Goal: Information Seeking & Learning: Learn about a topic

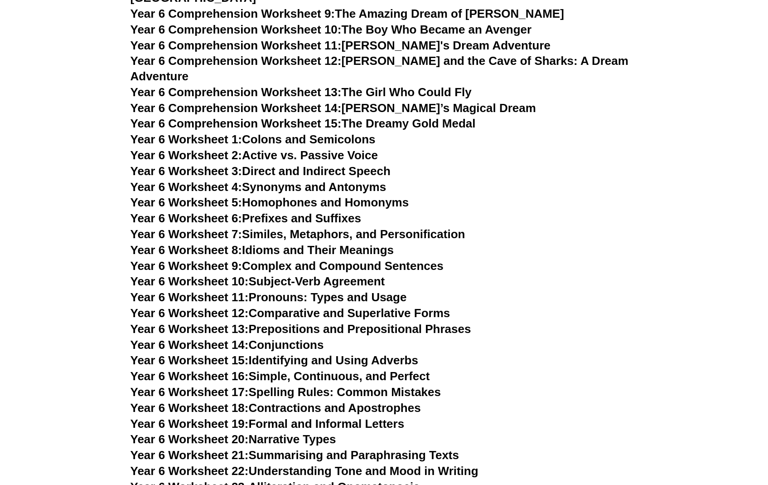
scroll to position [4723, 0]
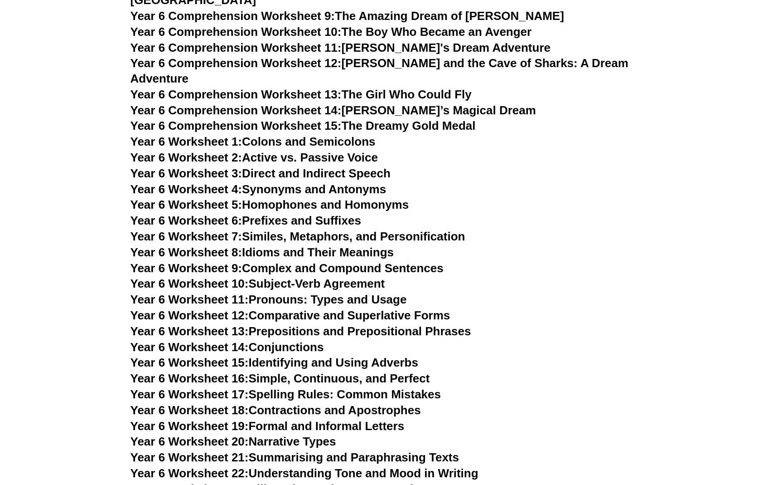
click at [314, 150] on link "Year 6 Worksheet 2: Active vs. Passive Voice" at bounding box center [254, 157] width 247 height 14
click at [354, 166] on link "Year 6 Worksheet 3: Direct and Indirect Speech" at bounding box center [261, 173] width 260 height 14
click at [380, 198] on link "Year 6 Worksheet 5: Homophones and Homonyms" at bounding box center [270, 205] width 279 height 14
click at [343, 213] on link "Year 6 Worksheet 6: Prefixes and Suffixes" at bounding box center [246, 220] width 231 height 14
click at [287, 229] on link "Year 6 Worksheet 7: Similes, Metaphors, and Personification" at bounding box center [298, 236] width 335 height 14
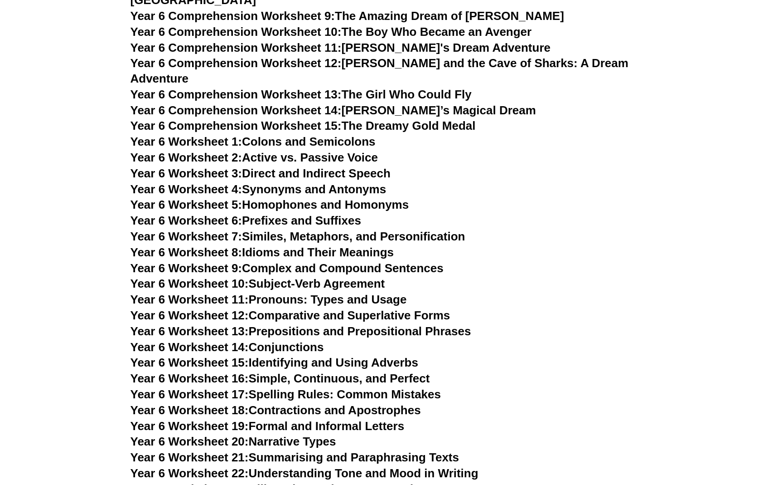
click at [379, 245] on link "Year 6 Worksheet 8: Idioms and Their Meanings" at bounding box center [262, 252] width 263 height 14
click at [323, 261] on link "Year 6 Worksheet 9: Complex and Compound Sentences" at bounding box center [287, 268] width 313 height 14
click at [336, 276] on link "Year 6 Worksheet 10: Subject-Verb Agreement" at bounding box center [258, 283] width 255 height 14
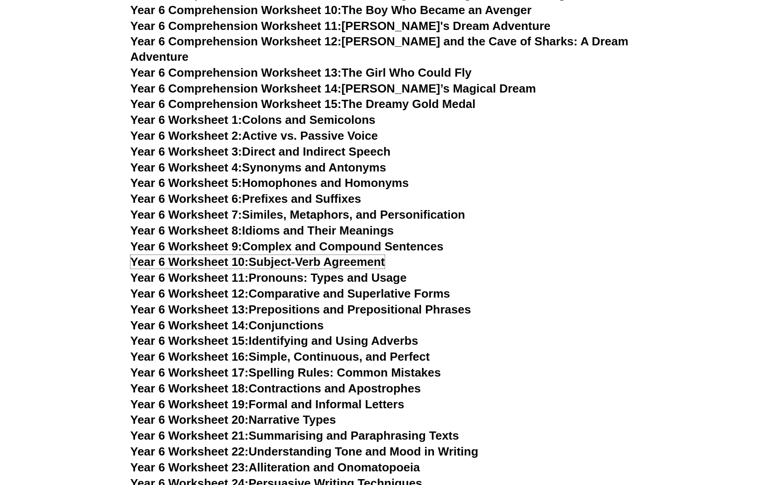
scroll to position [4746, 0]
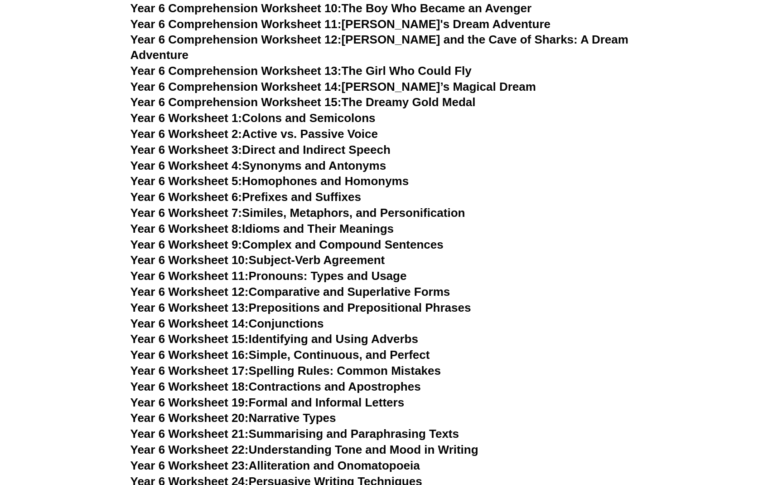
click at [321, 285] on link "Year 6 Worksheet 12: Comparative and Superlative Forms" at bounding box center [291, 292] width 320 height 14
click at [265, 316] on link "Year 6 Worksheet 14: Conjunctions" at bounding box center [228, 323] width 194 height 14
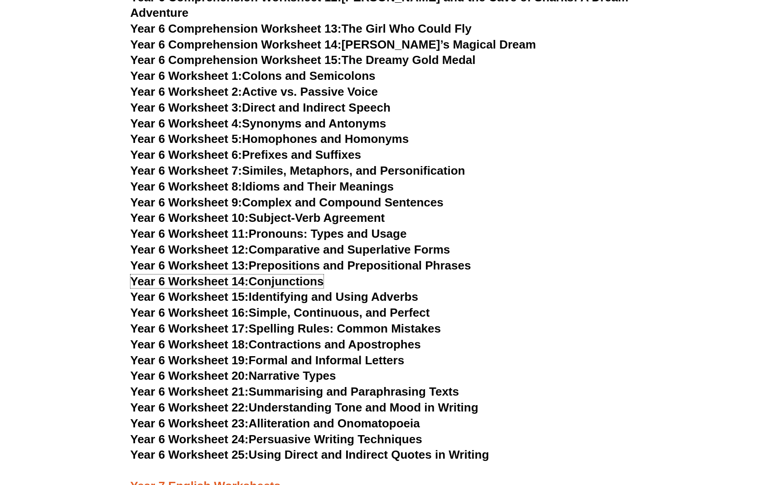
scroll to position [4796, 0]
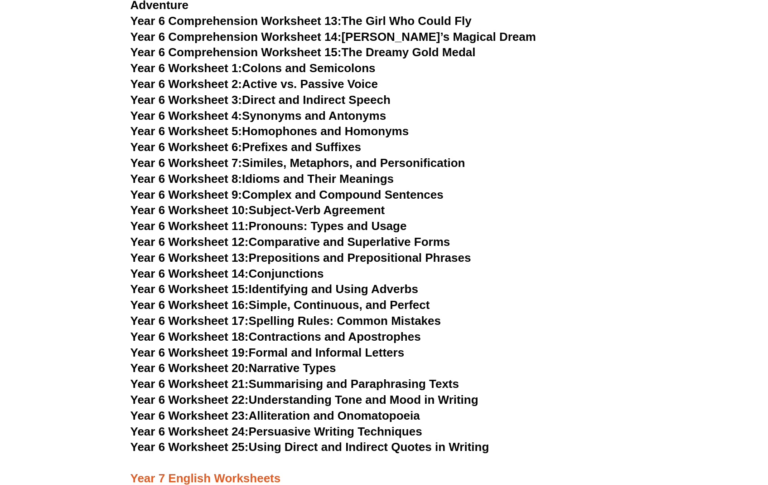
click at [278, 314] on link "Year 6 Worksheet 17: Spelling Rules: Common Mistakes" at bounding box center [286, 321] width 310 height 14
click at [315, 282] on link "Year 6 Worksheet 15: Identifying and Using Adverbs" at bounding box center [275, 289] width 288 height 14
click at [298, 377] on link "Year 6 Worksheet 21: Summarising and Paraphrasing Texts" at bounding box center [295, 384] width 329 height 14
click at [281, 392] on link "Year 6 Worksheet 22: Understanding Tone and Mood in Writing" at bounding box center [305, 399] width 348 height 14
click at [372, 424] on link "Year 6 Worksheet 24: Persuasive Writing Techniques" at bounding box center [277, 431] width 292 height 14
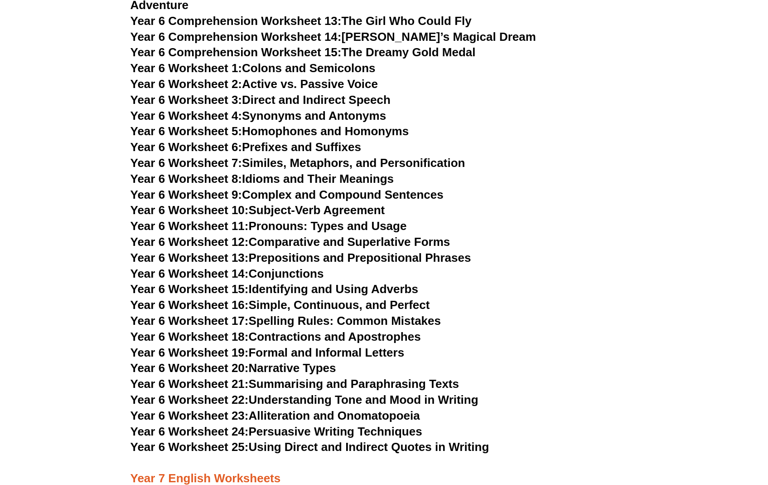
click at [364, 440] on link "Year 6 Worksheet 25: Using Direct and Indirect Quotes in Writing" at bounding box center [310, 447] width 359 height 14
